Goal: Task Accomplishment & Management: Manage account settings

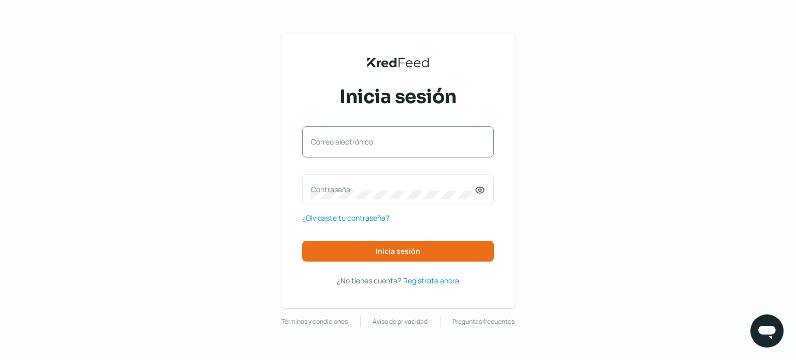
click at [326, 143] on label "Correo electrónico" at bounding box center [393, 142] width 164 height 10
click at [326, 143] on input "Correo electrónico" at bounding box center [398, 147] width 174 height 9
type input "[EMAIL_ADDRESS][DOMAIN_NAME]"
click at [314, 187] on label "Contraseña" at bounding box center [393, 189] width 164 height 10
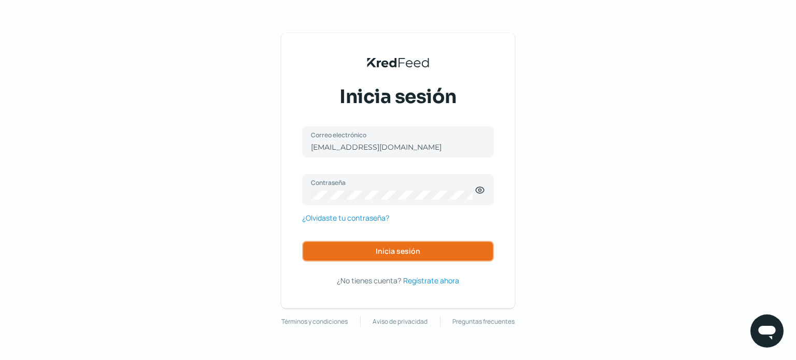
click at [392, 252] on span "Inicia sesión" at bounding box center [398, 251] width 45 height 7
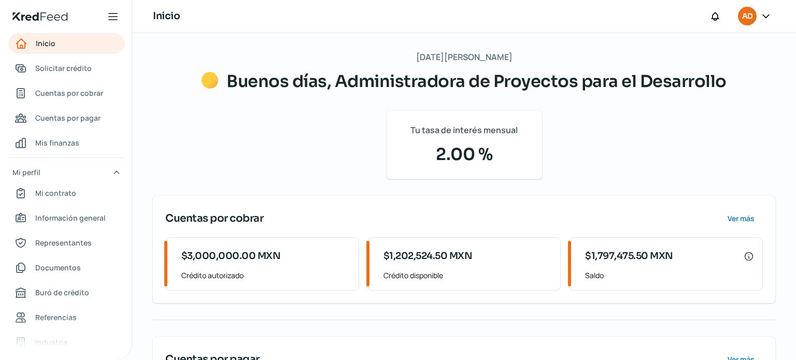
click at [764, 16] on icon at bounding box center [766, 16] width 10 height 10
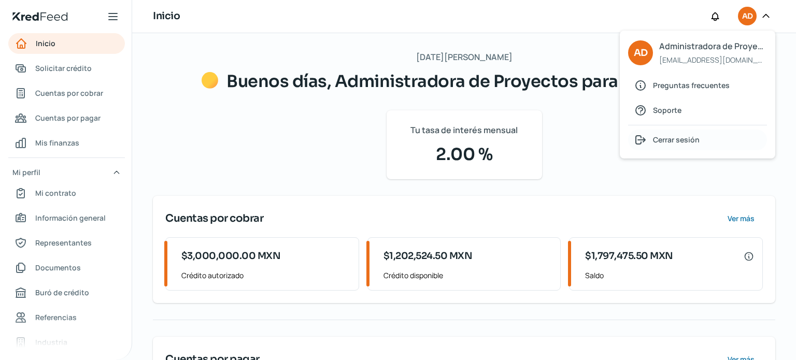
click at [658, 143] on span "Cerrar sesión" at bounding box center [676, 139] width 47 height 13
